Goal: Information Seeking & Learning: Learn about a topic

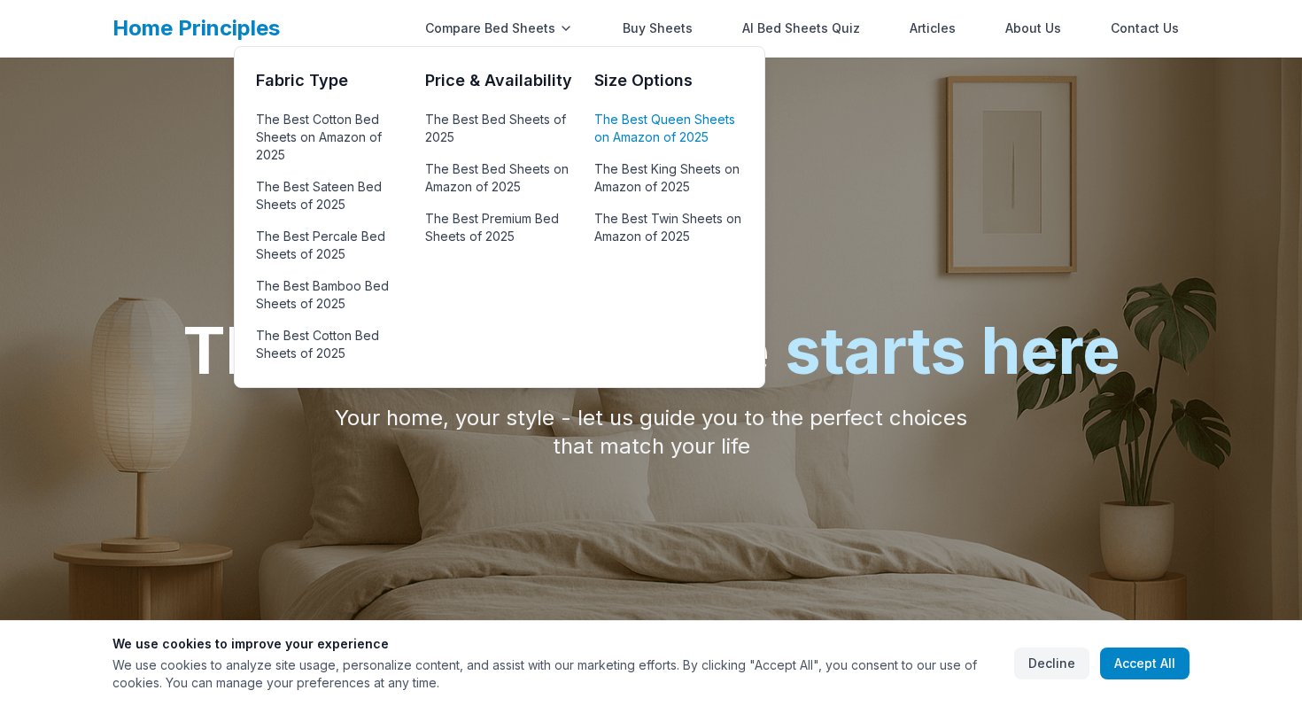
click at [627, 135] on link "The Best Queen Sheets on Amazon of 2025" at bounding box center [668, 128] width 148 height 43
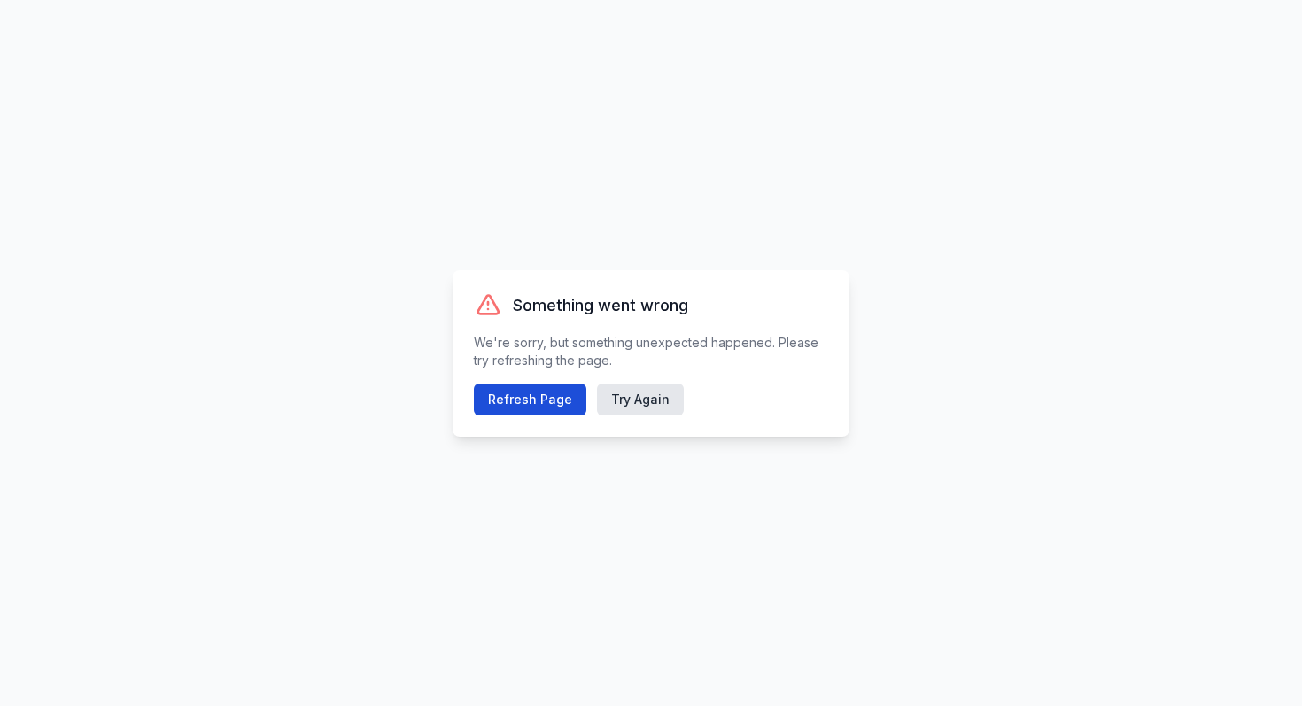
click at [539, 392] on button "Refresh Page" at bounding box center [530, 399] width 112 height 32
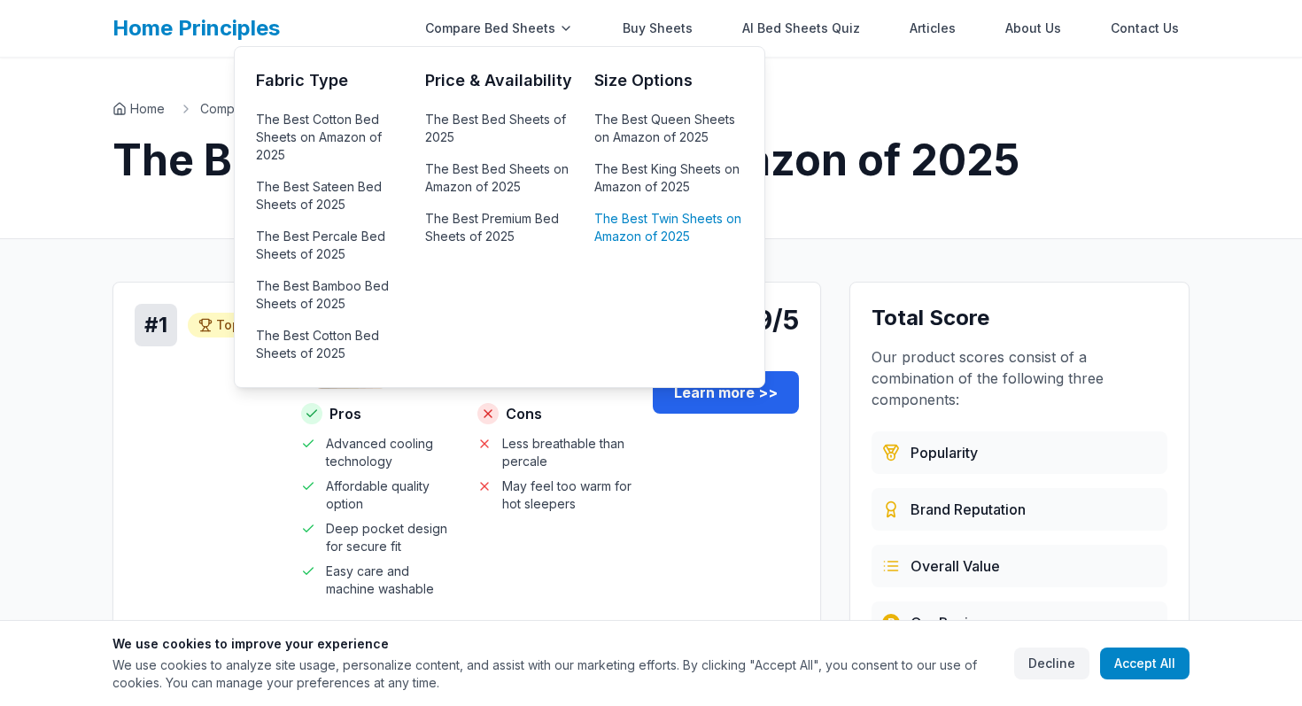
click at [661, 230] on link "The Best Twin Sheets on Amazon of 2025" at bounding box center [668, 227] width 148 height 43
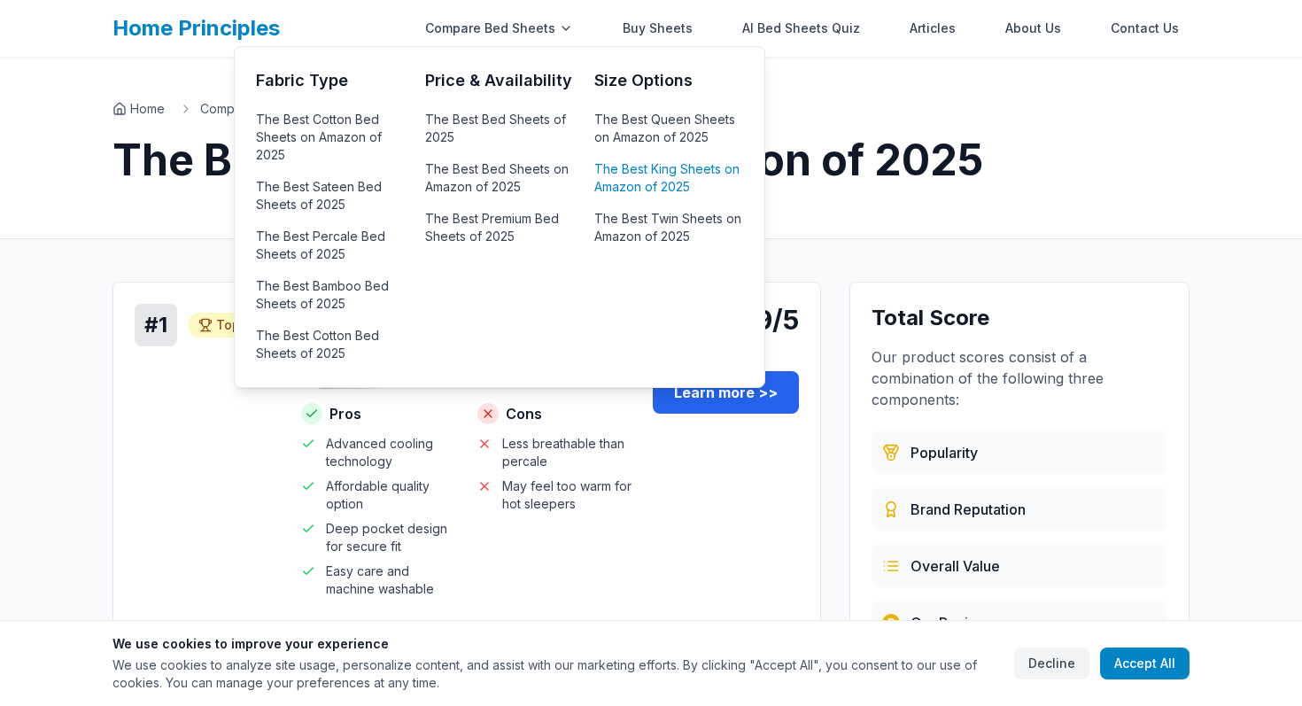
click at [641, 186] on link "The Best King Sheets on Amazon of 2025" at bounding box center [668, 178] width 148 height 43
